Goal: Task Accomplishment & Management: Manage account settings

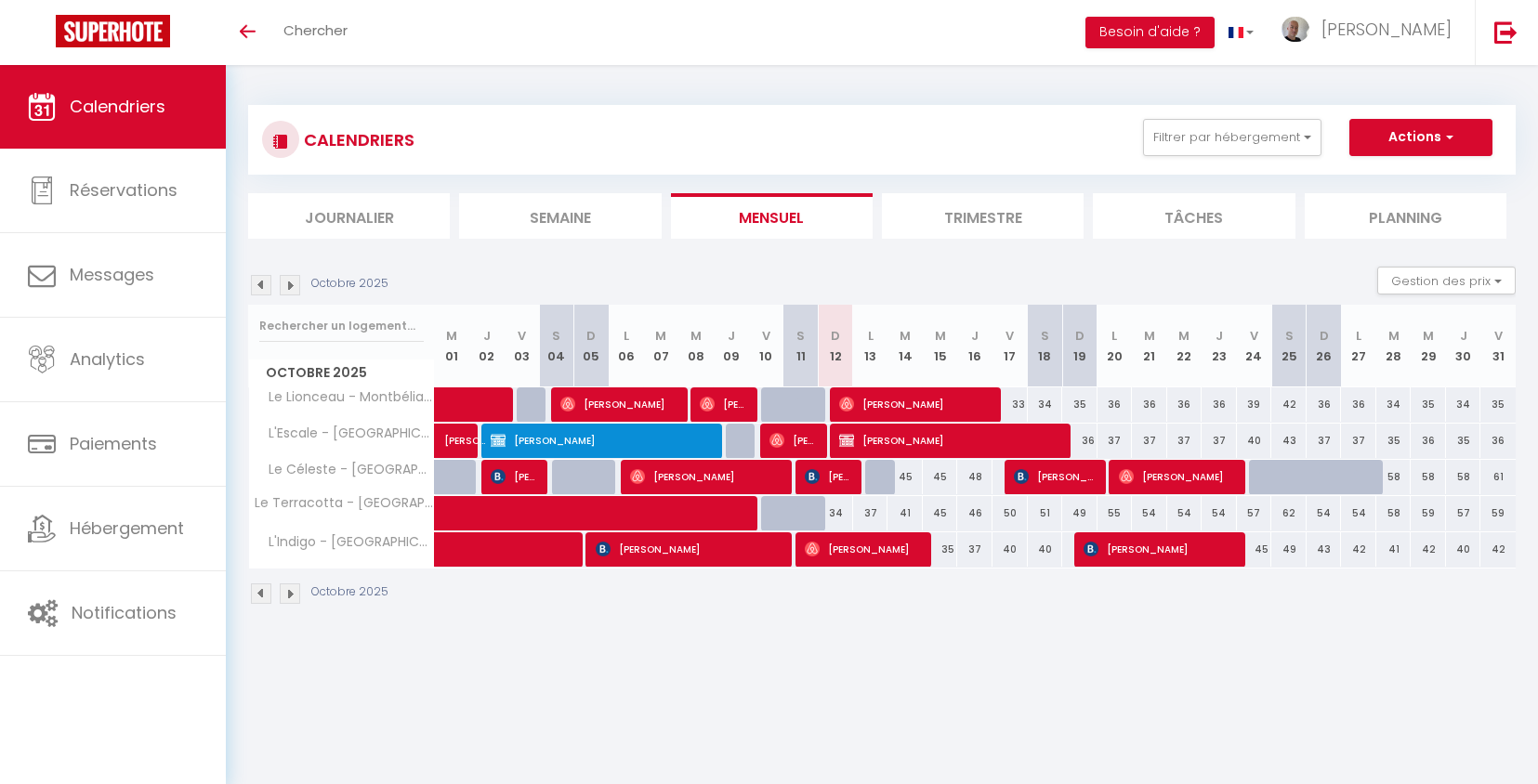
select select
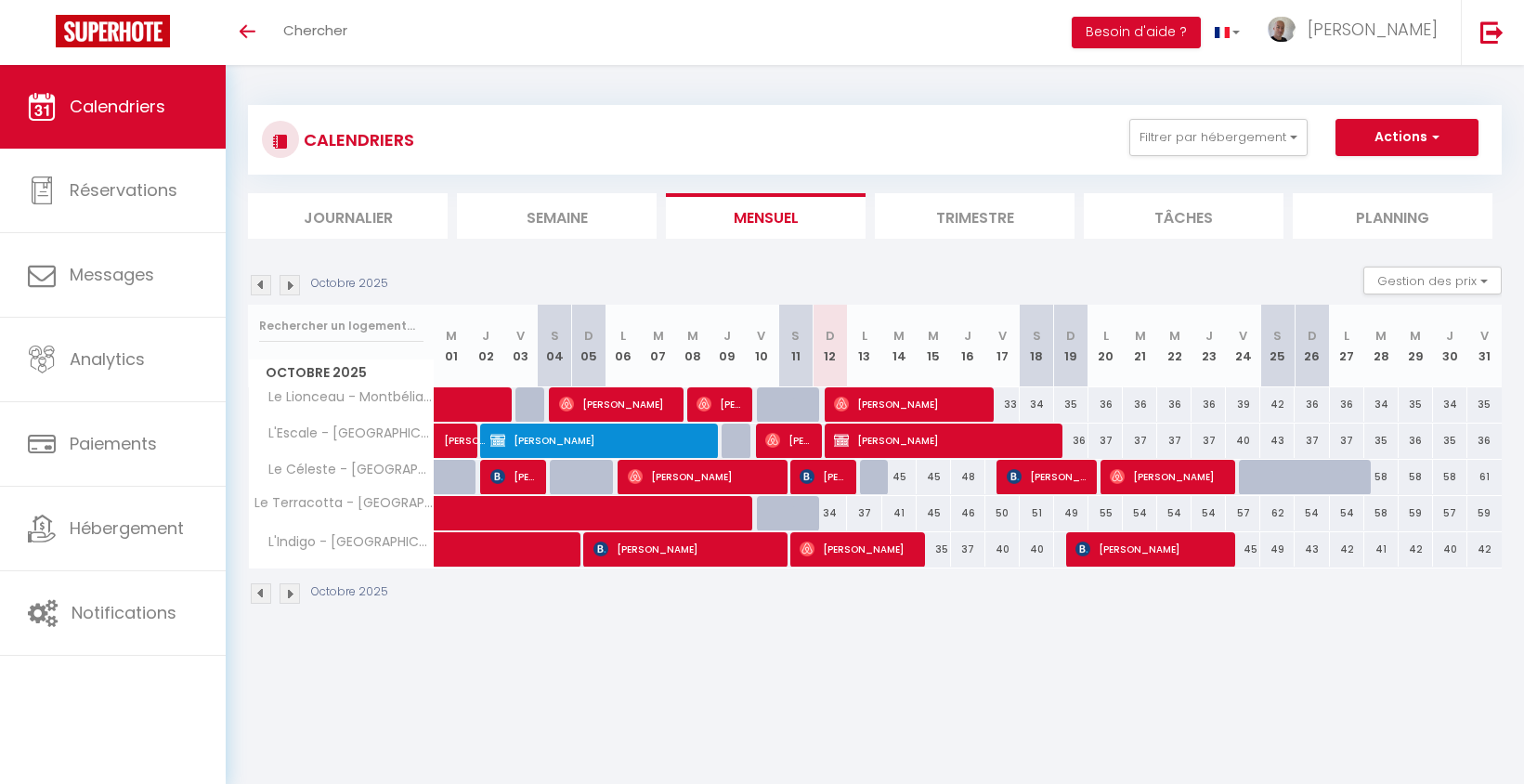
click at [794, 436] on span "[PERSON_NAME]" at bounding box center [788, 440] width 45 height 36
select select "OK"
select select "0"
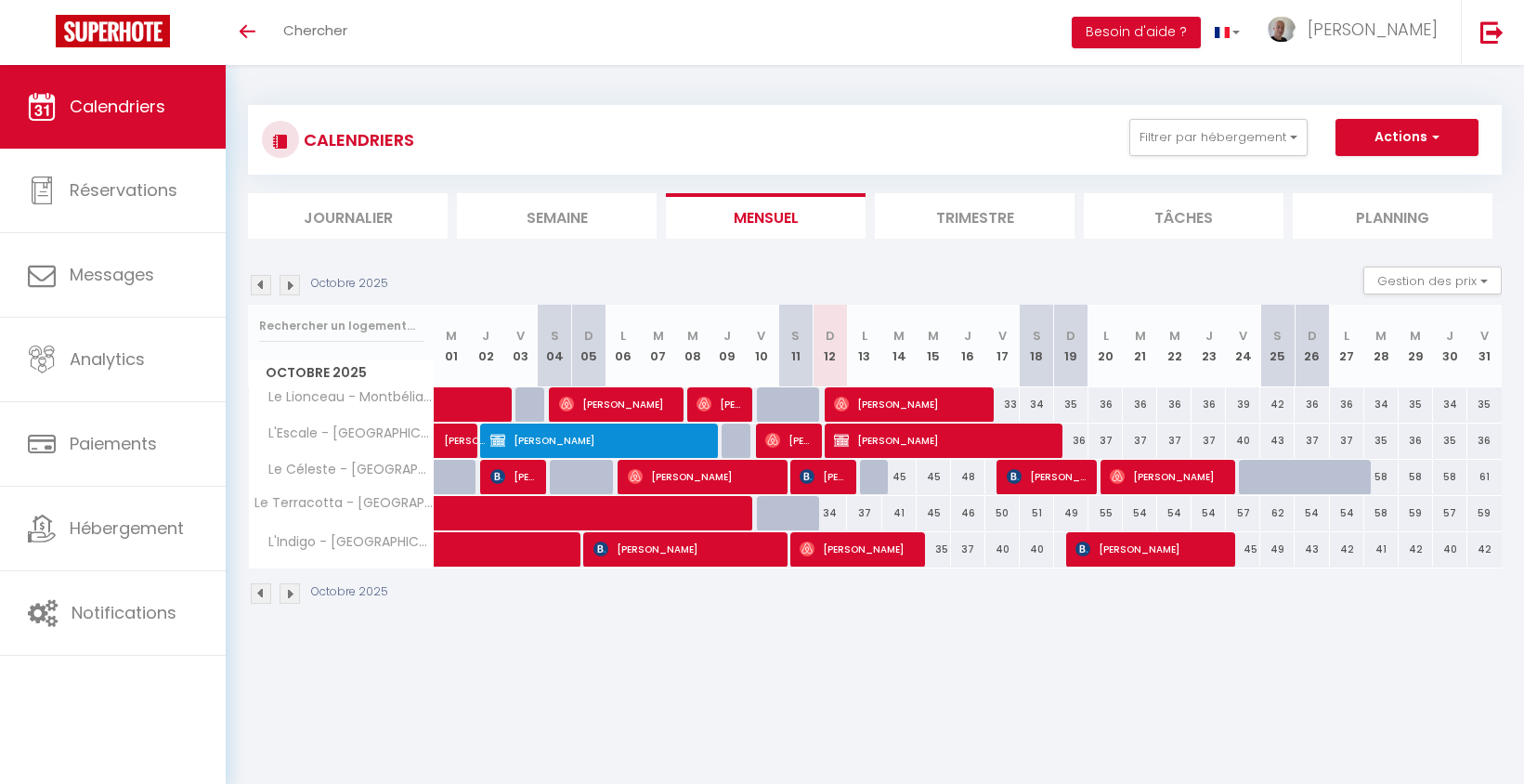
select select "1"
select select
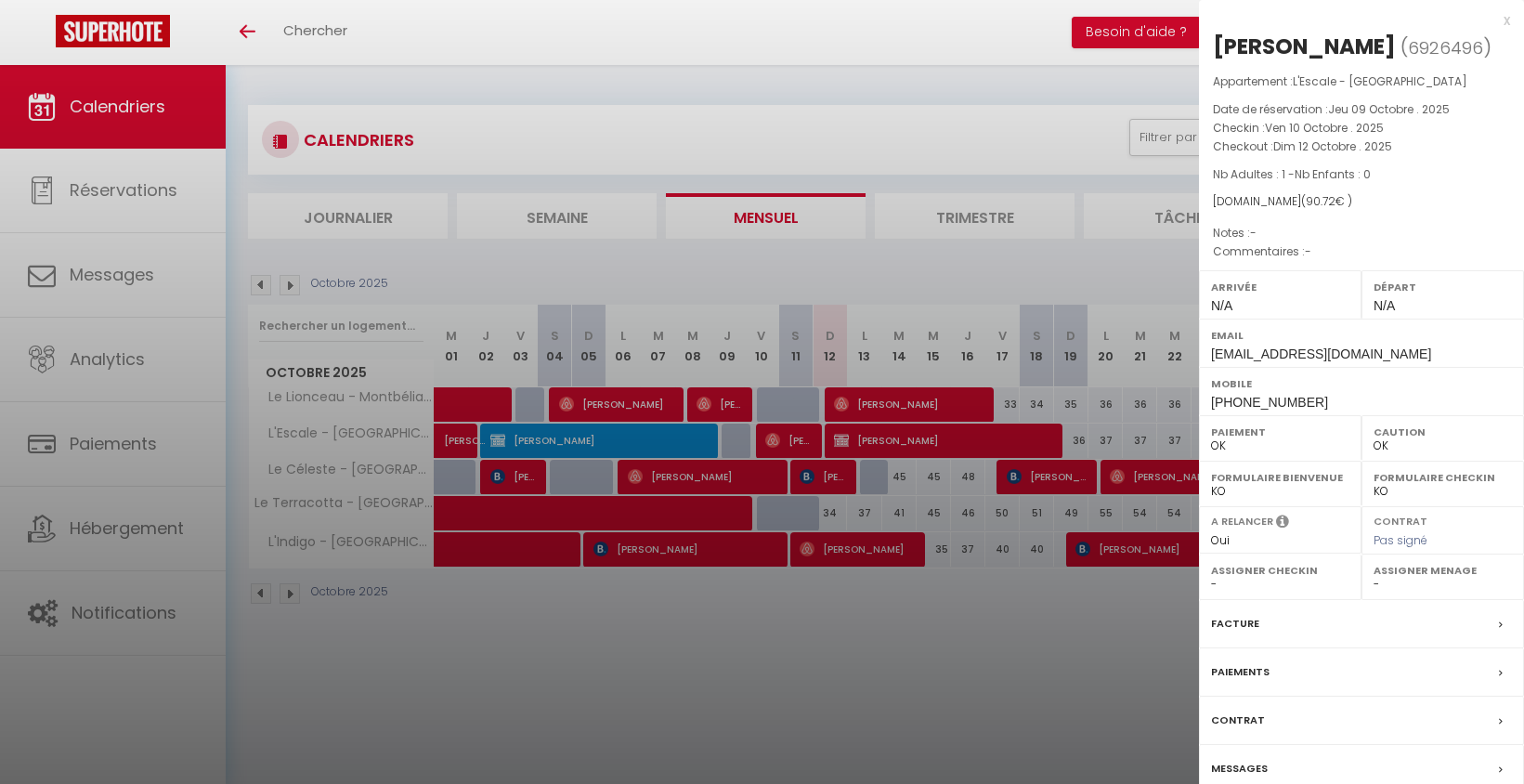
click at [1236, 47] on div "[PERSON_NAME]" at bounding box center [1305, 46] width 183 height 30
copy div "Lucas Montet ( 6926496 )"
click at [969, 446] on div at bounding box center [762, 392] width 1524 height 784
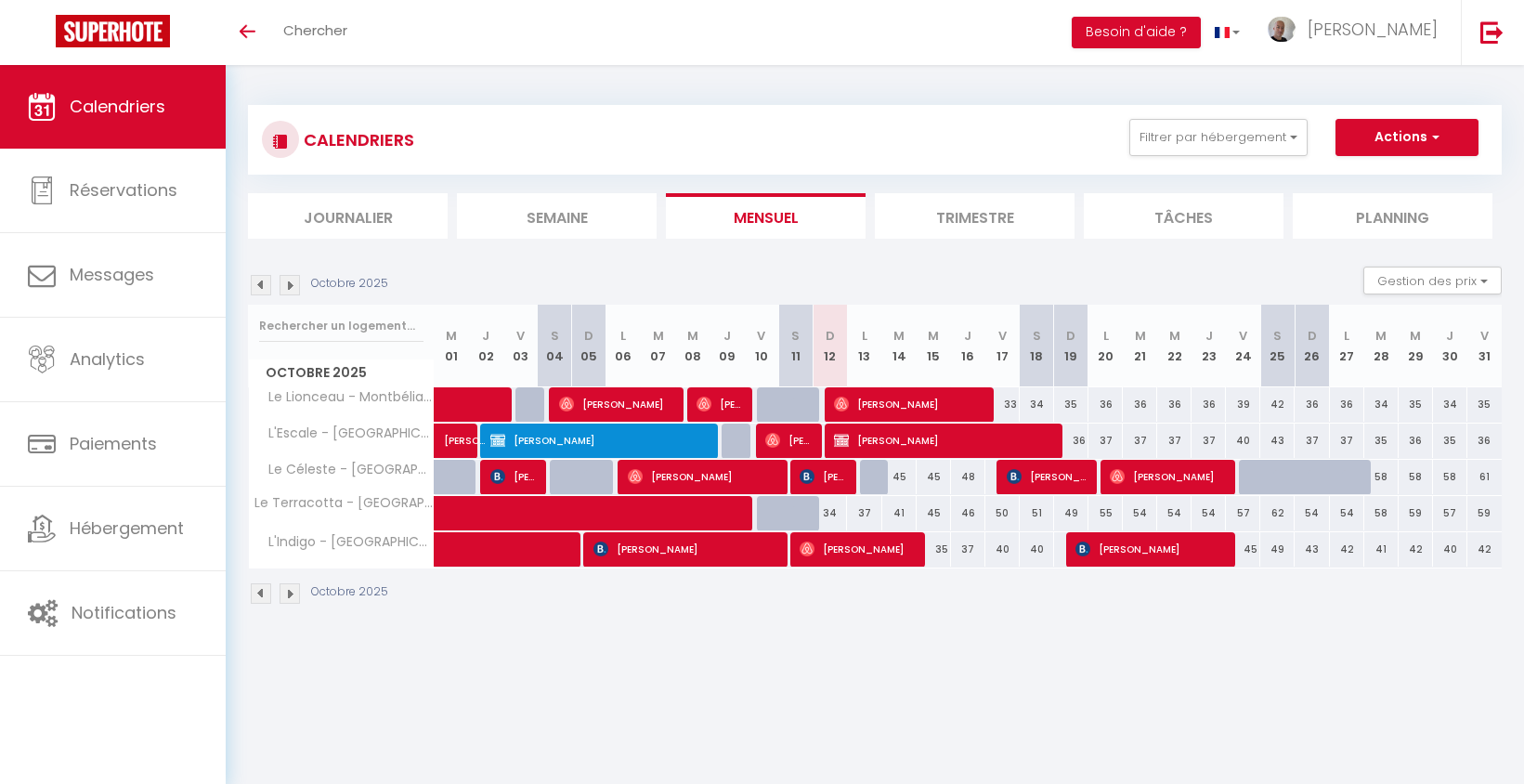
click at [797, 444] on span "[PERSON_NAME]" at bounding box center [788, 440] width 45 height 36
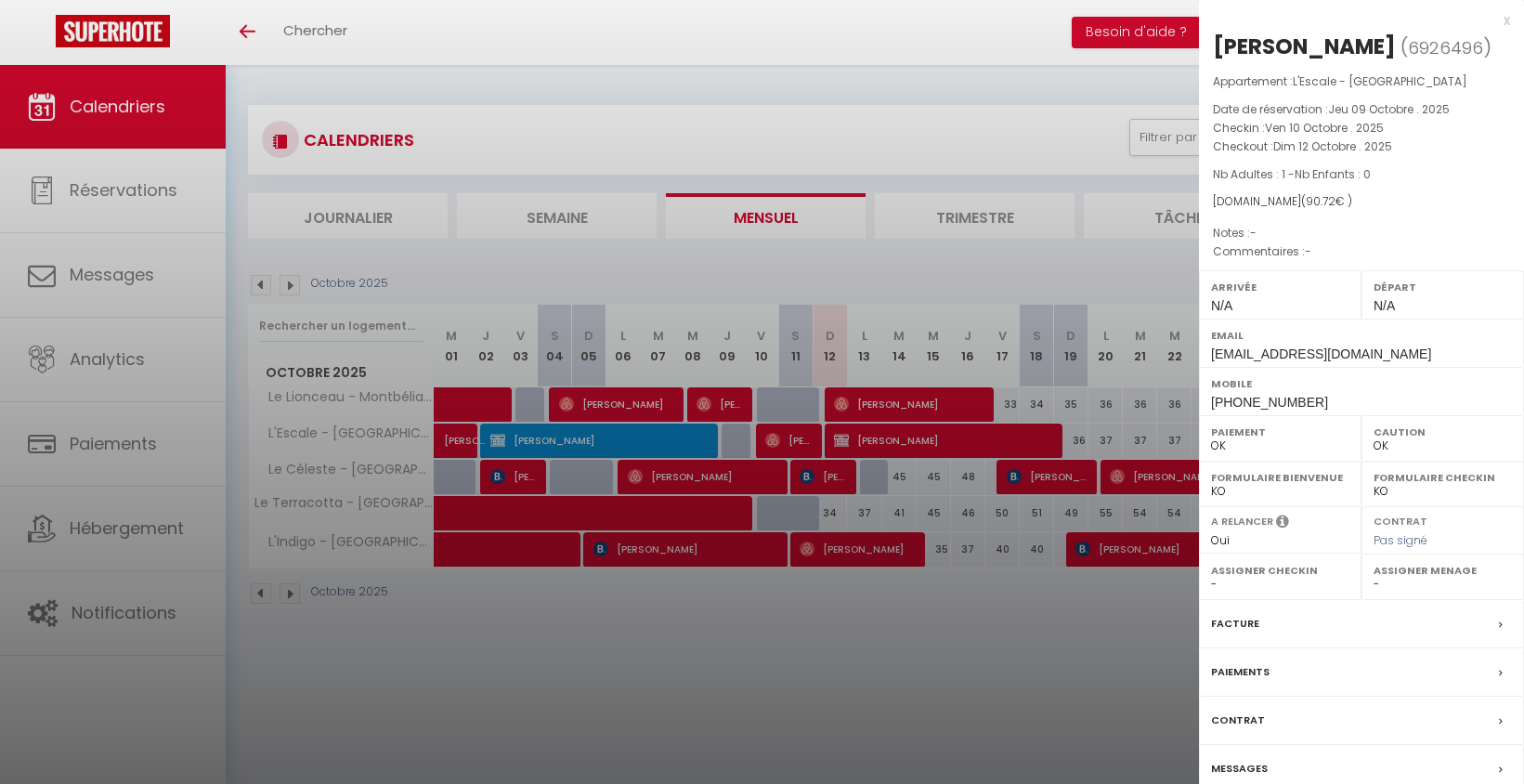
click at [1022, 660] on div at bounding box center [762, 392] width 1524 height 784
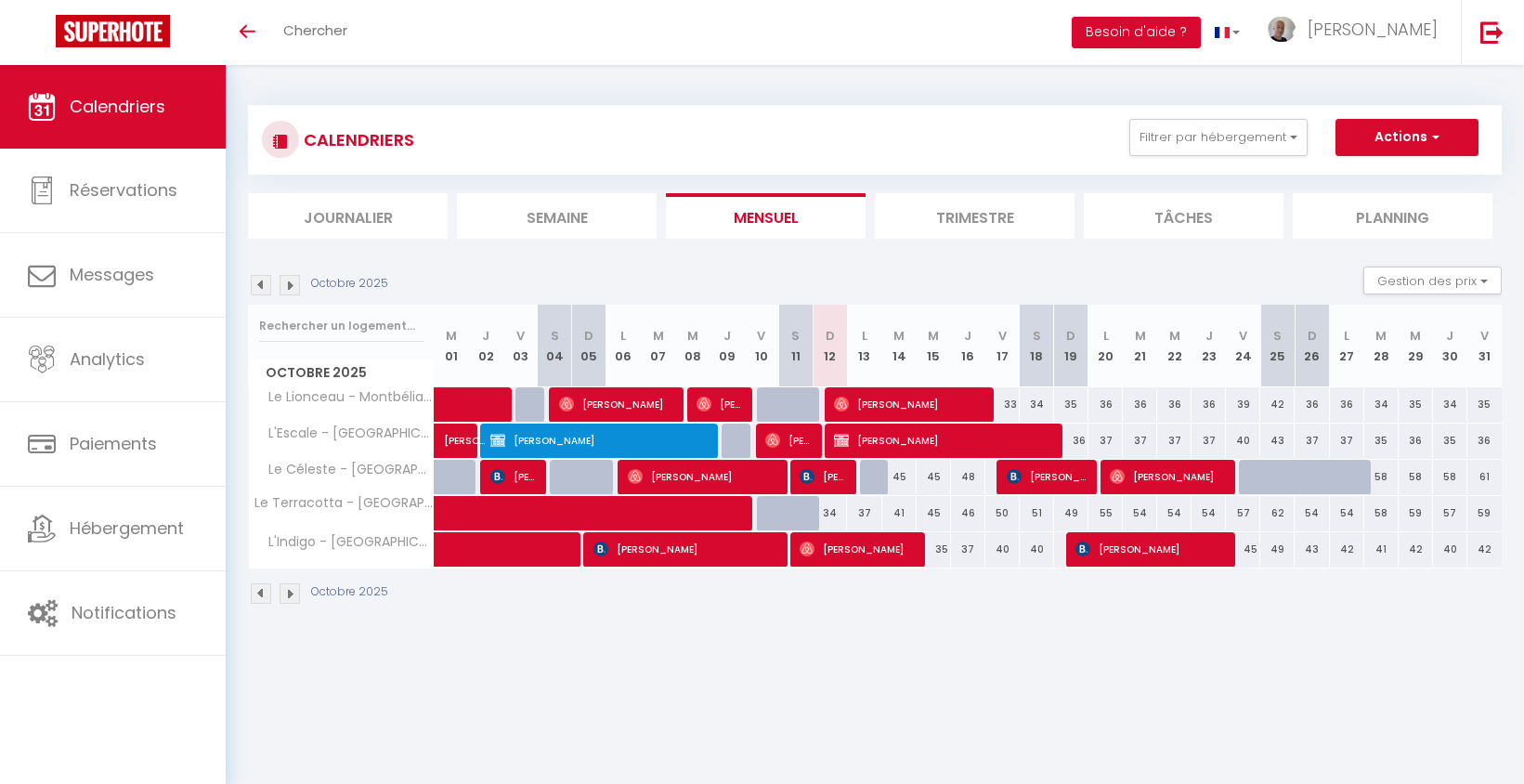
click at [835, 478] on span "[PERSON_NAME]" at bounding box center [822, 477] width 45 height 36
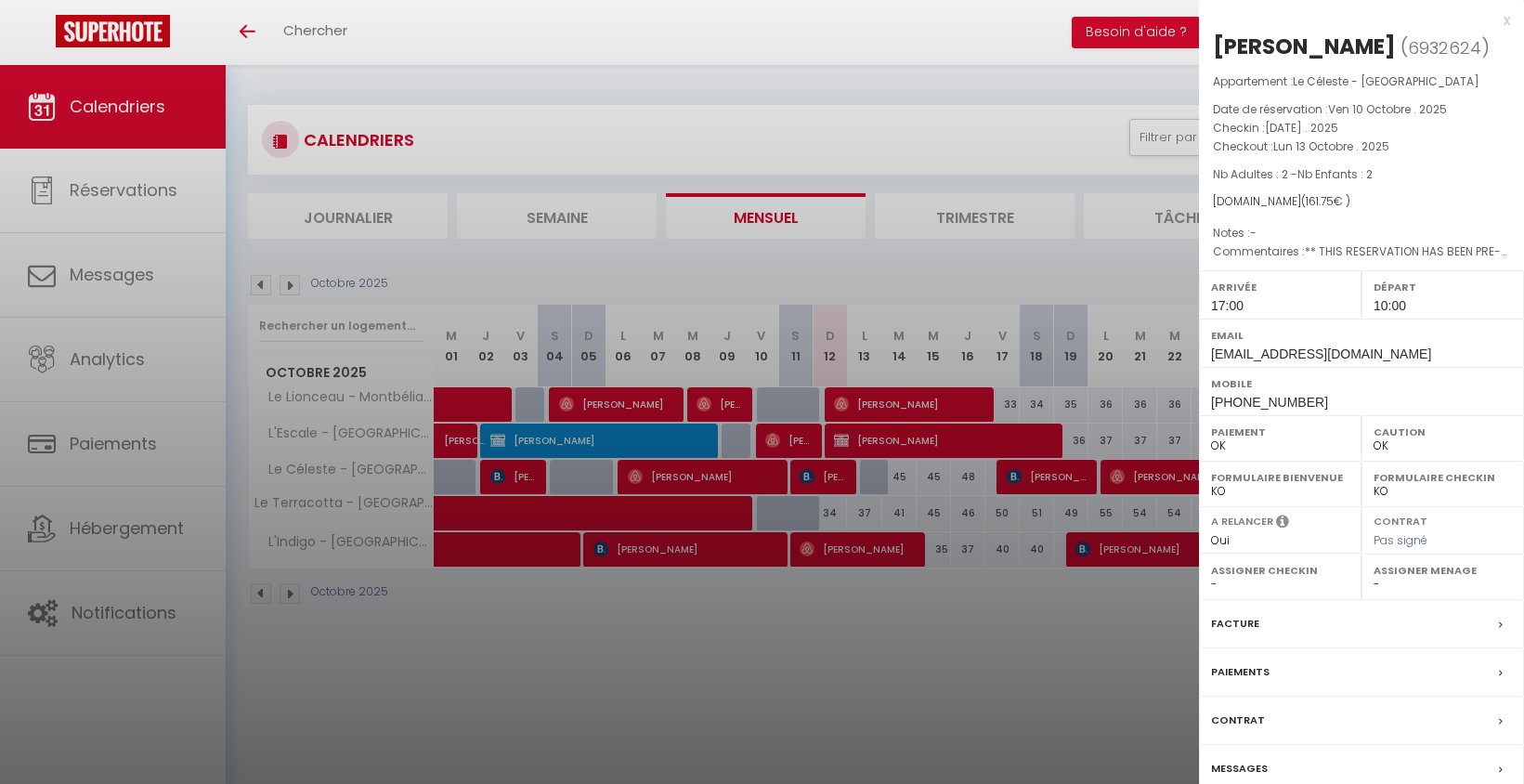
click at [1244, 42] on div "[PERSON_NAME]" at bounding box center [1305, 46] width 183 height 30
copy div "Anne Cugni ( 6932624 )"
click at [913, 611] on div at bounding box center [762, 392] width 1524 height 784
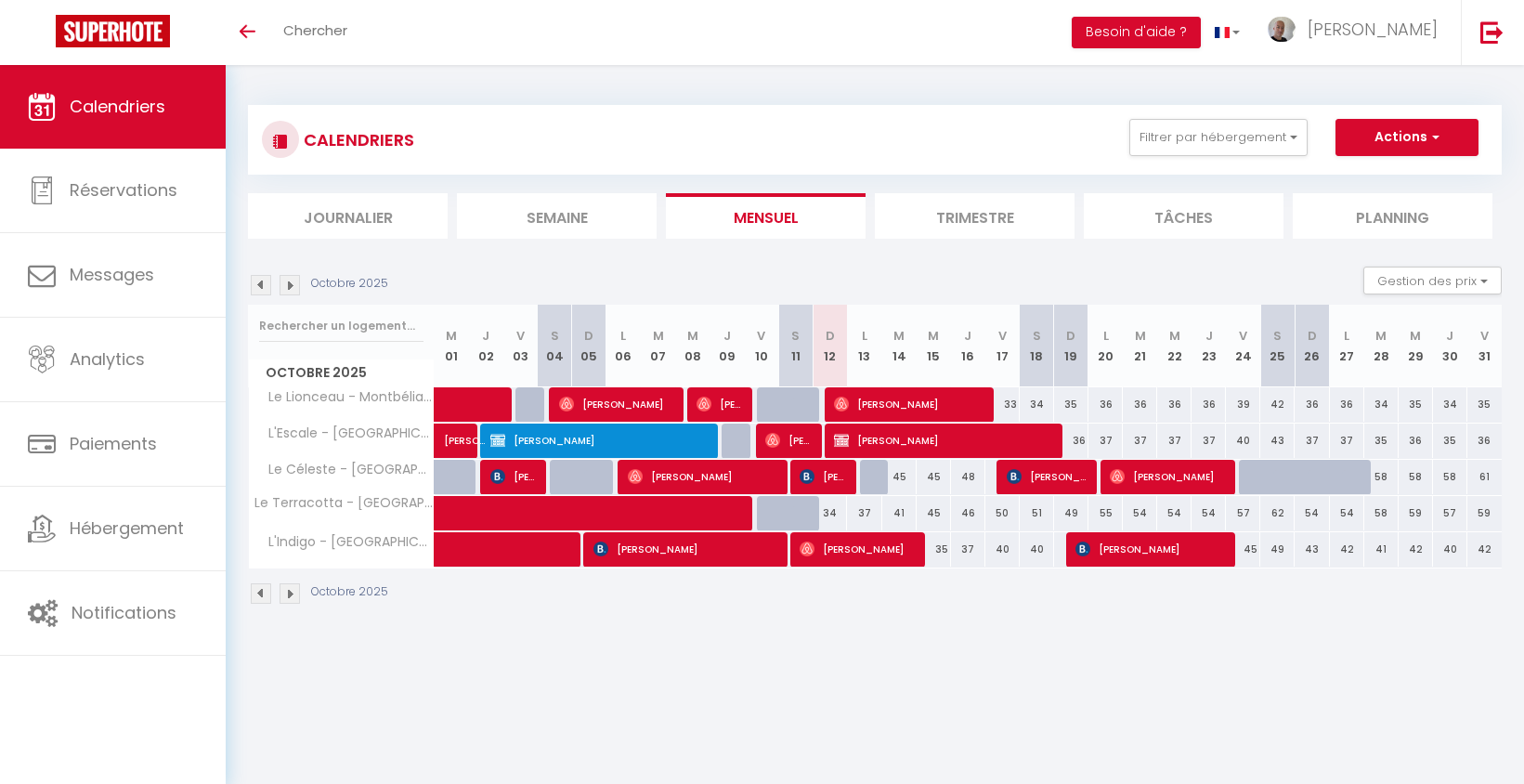
click at [830, 550] on span "[PERSON_NAME]" at bounding box center [856, 549] width 114 height 36
select select "0"
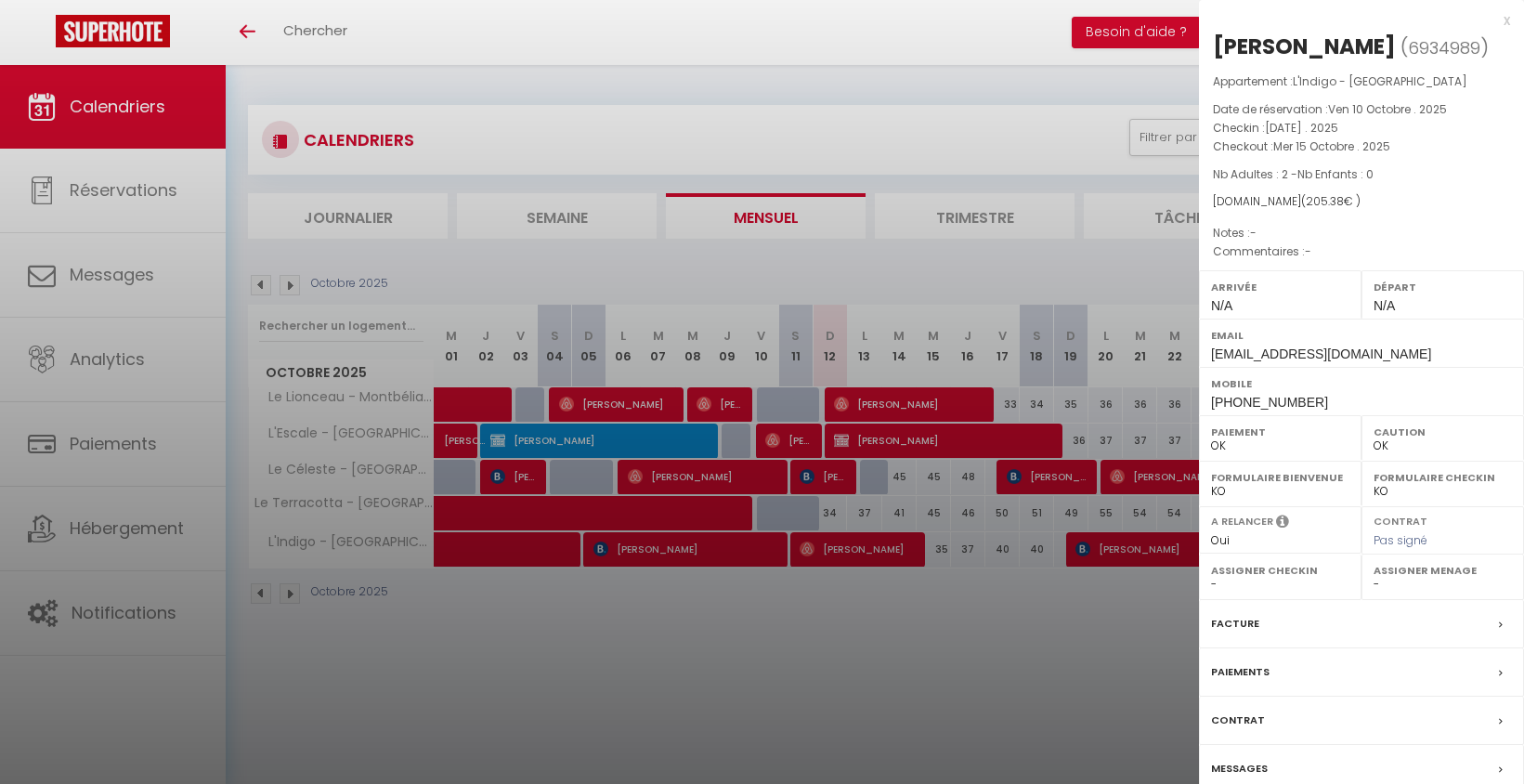
click at [1230, 45] on div "[PERSON_NAME]" at bounding box center [1305, 46] width 183 height 30
copy div "Leo Dewaulle ( 6934989 )"
click at [1016, 597] on div at bounding box center [762, 392] width 1524 height 784
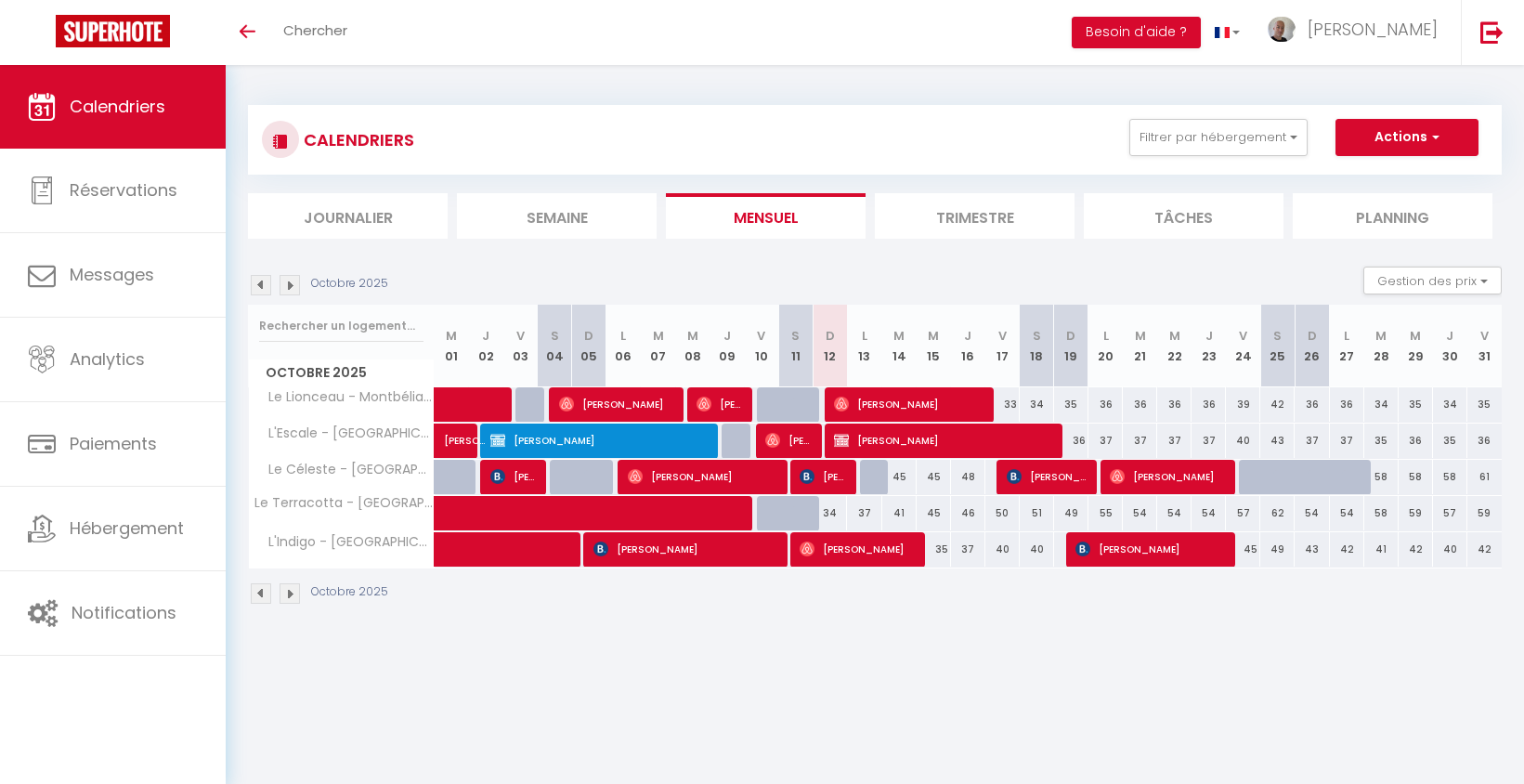
click at [1130, 550] on span "[PERSON_NAME]" at bounding box center [1149, 549] width 149 height 36
select select "KO"
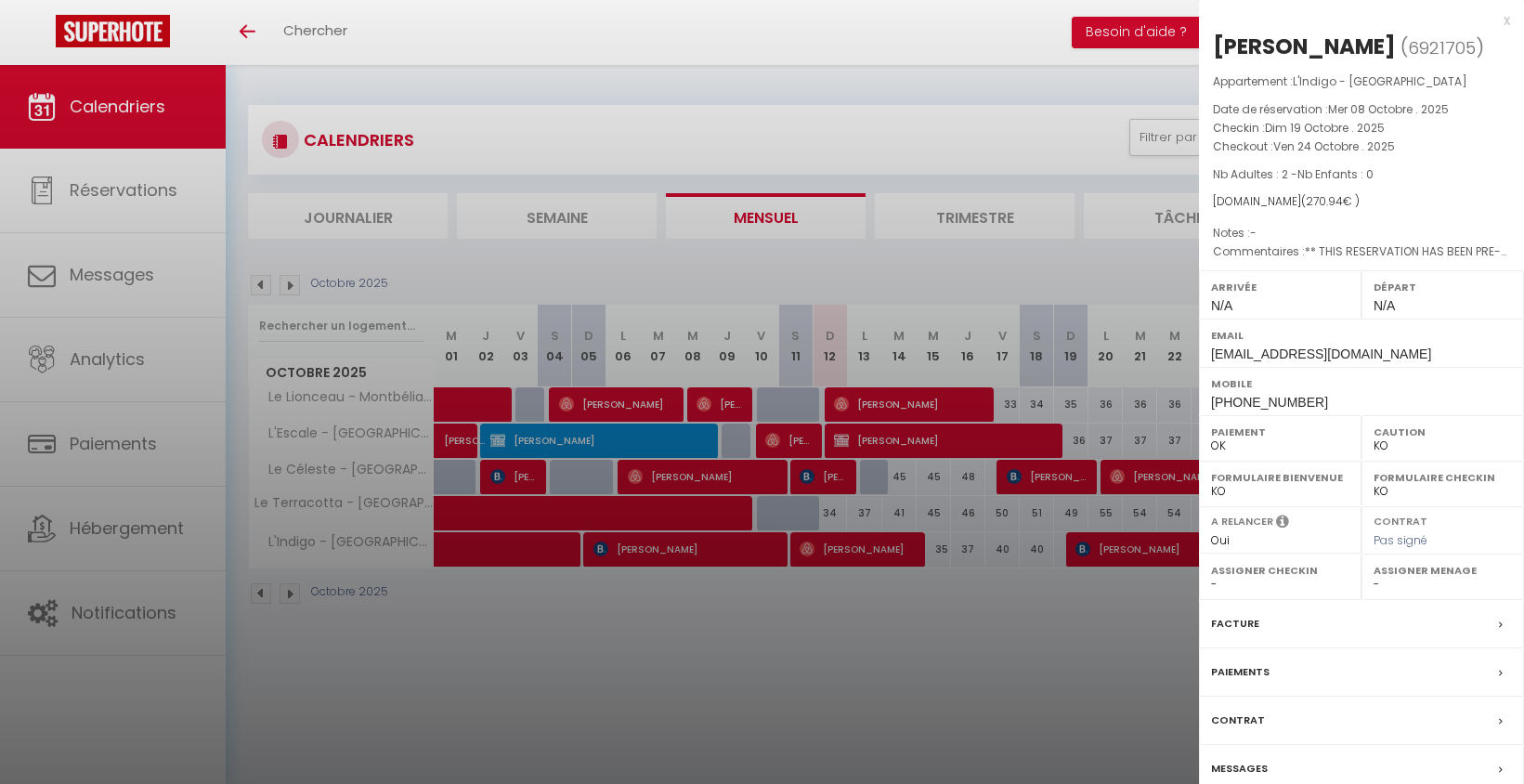
click at [1260, 50] on div "[PERSON_NAME]" at bounding box center [1305, 46] width 183 height 30
copy div "Vincent Fresnaye ( 6921705 )"
click at [774, 690] on div at bounding box center [762, 392] width 1524 height 784
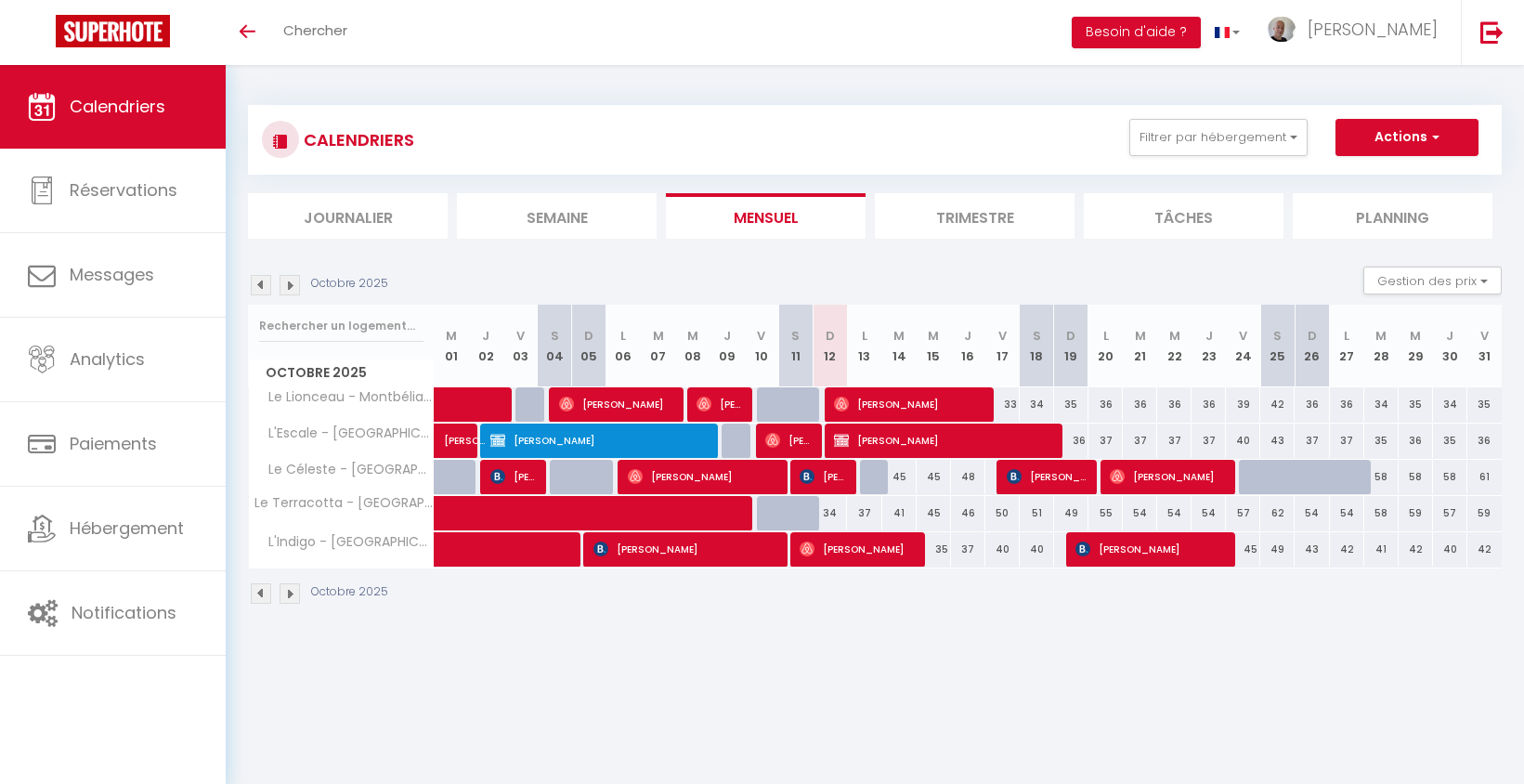
click at [298, 287] on img at bounding box center [289, 284] width 20 height 20
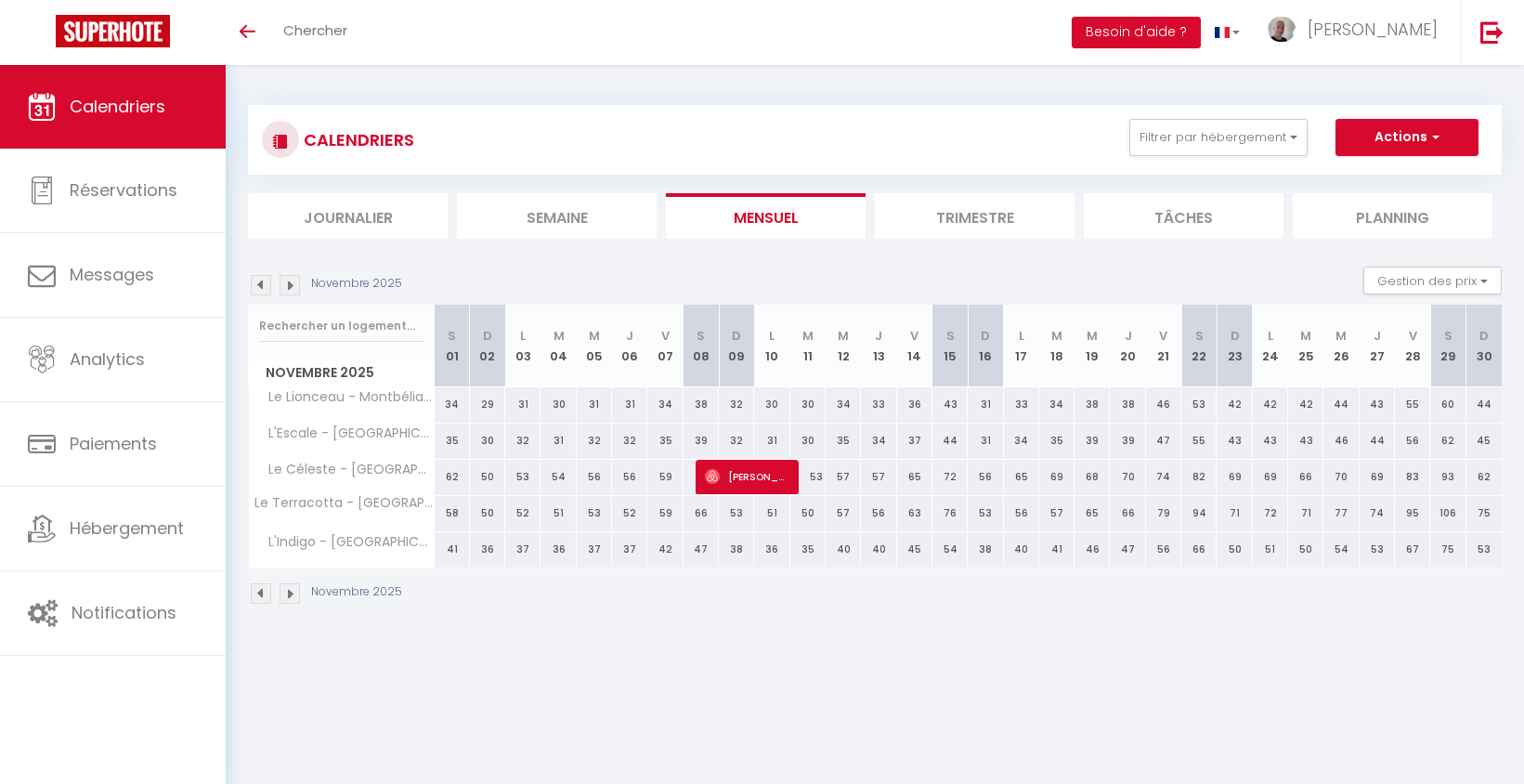
click at [294, 285] on img at bounding box center [289, 284] width 20 height 20
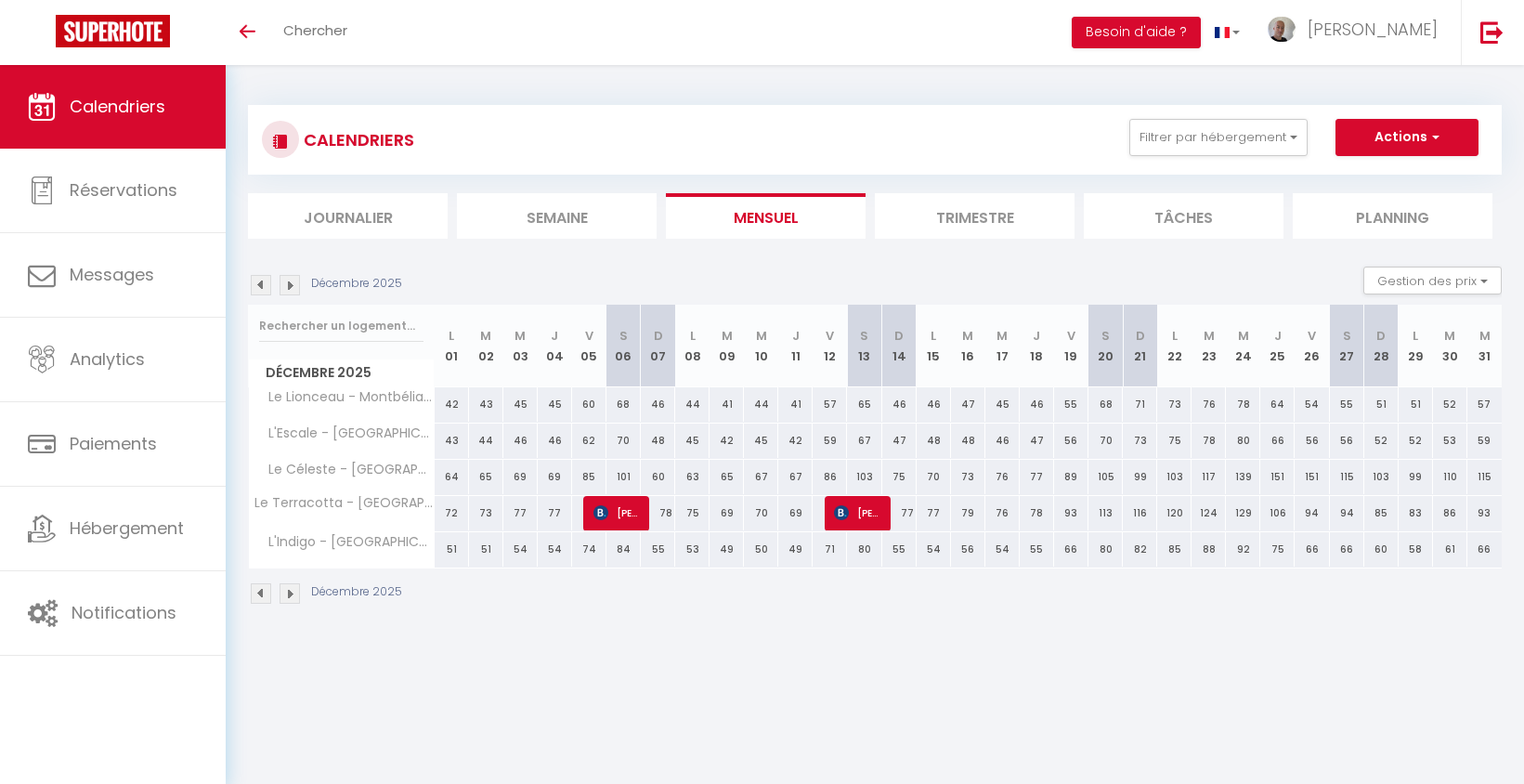
click at [261, 282] on img at bounding box center [260, 284] width 20 height 20
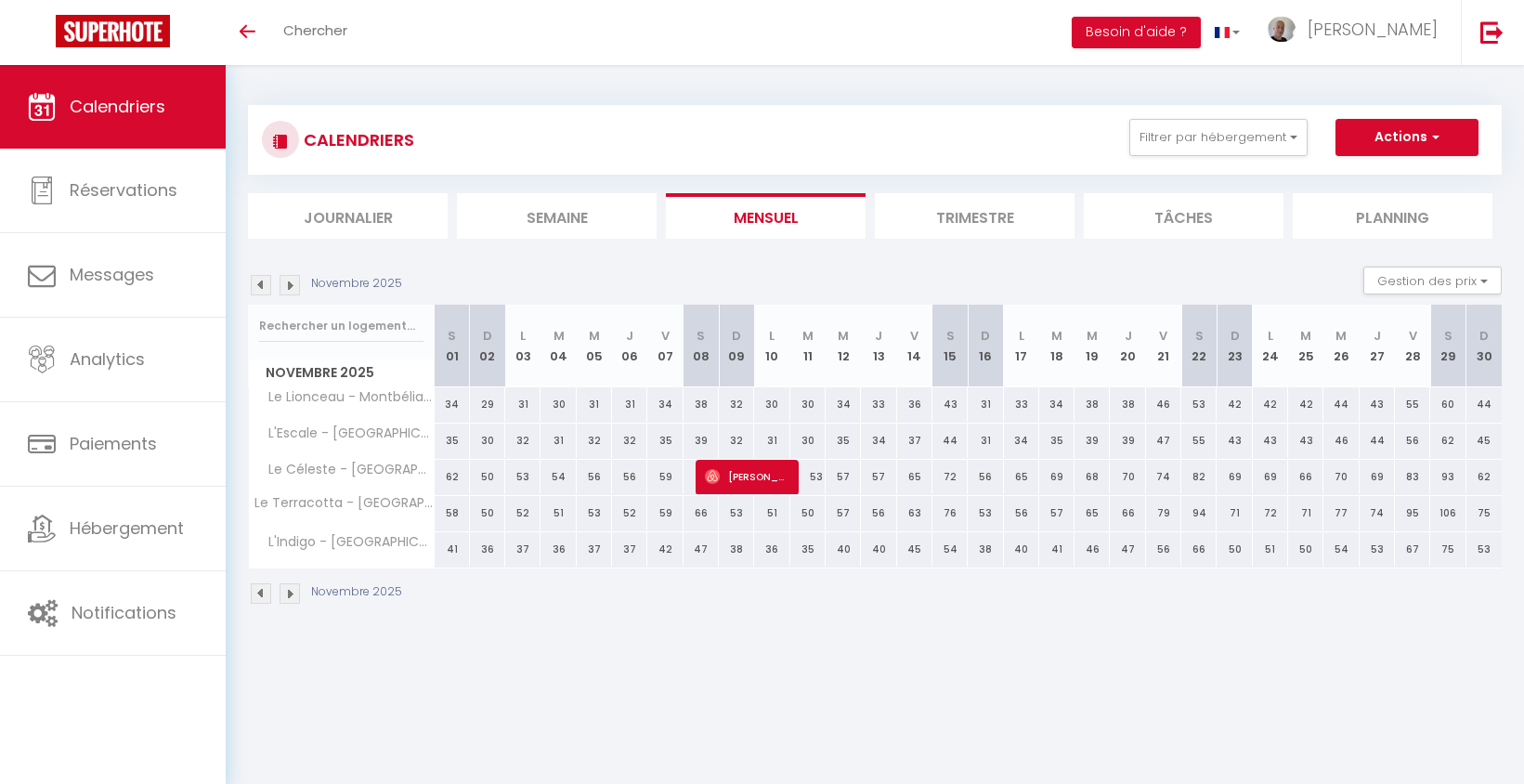
click at [261, 282] on img at bounding box center [260, 284] width 20 height 20
